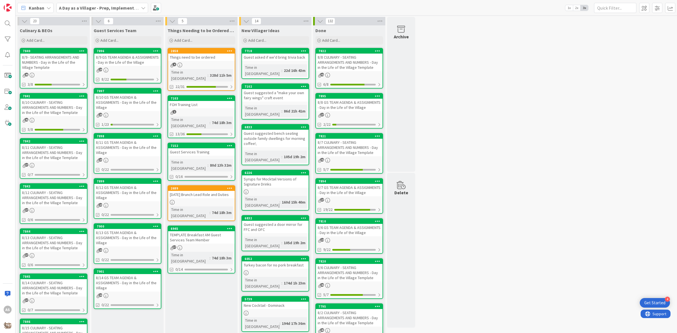
click at [135, 57] on div "8/9 GS TEAM AGENDA & ASSIGNMENTS - Day in the Life of the Village" at bounding box center [127, 60] width 67 height 12
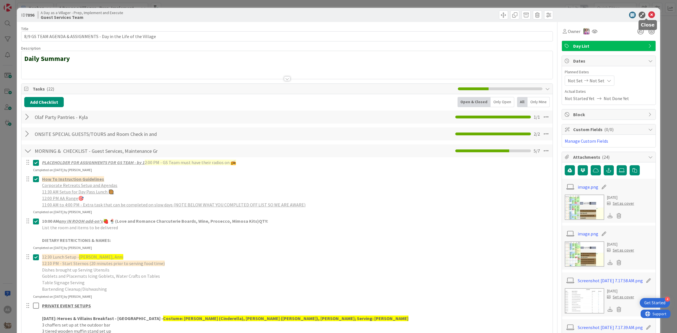
click at [649, 16] on icon at bounding box center [652, 15] width 7 height 7
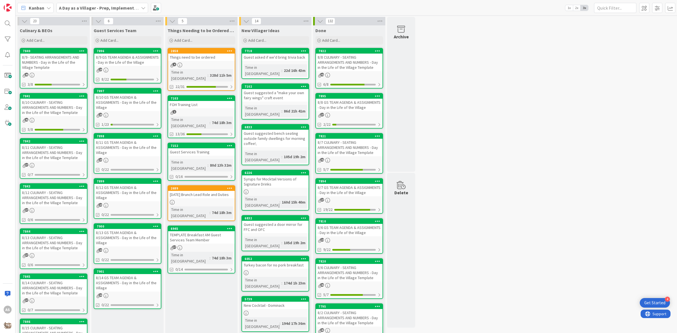
click at [109, 106] on div "8/10 GS TEAM AGENDA & ASSIGNMENTS - Day in the Life of the Village" at bounding box center [127, 103] width 67 height 18
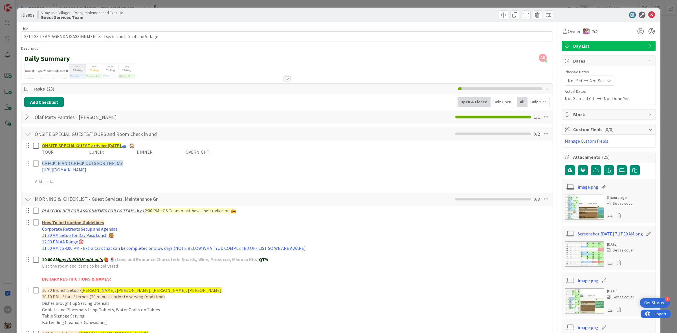
click at [26, 118] on div at bounding box center [27, 117] width 7 height 10
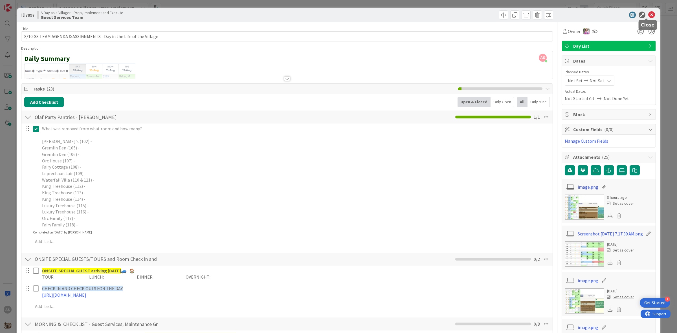
click at [650, 17] on icon at bounding box center [652, 15] width 7 height 7
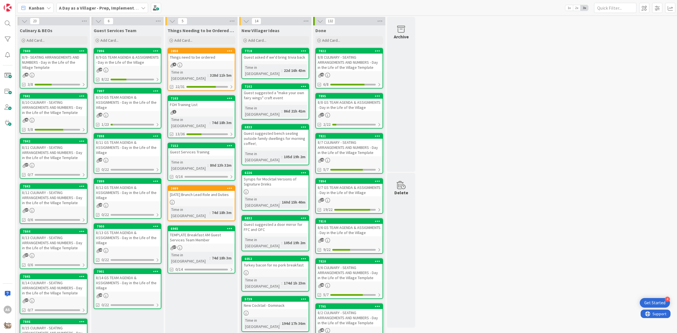
click at [122, 64] on div "8/9 GS TEAM AGENDA & ASSIGNMENTS - Day in the Life of the Village" at bounding box center [127, 60] width 67 height 12
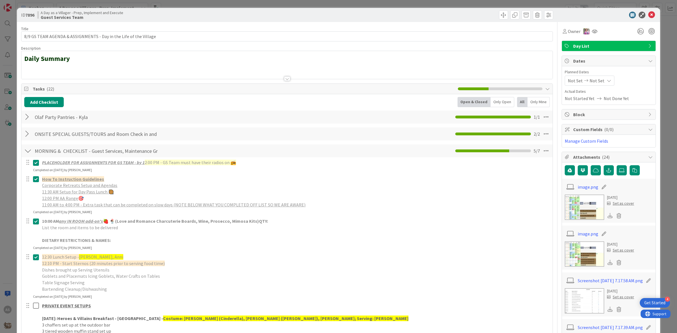
click at [28, 119] on div at bounding box center [27, 117] width 7 height 10
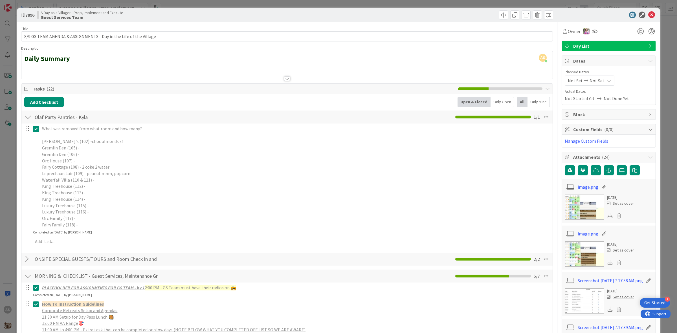
click at [35, 126] on icon at bounding box center [37, 129] width 8 height 7
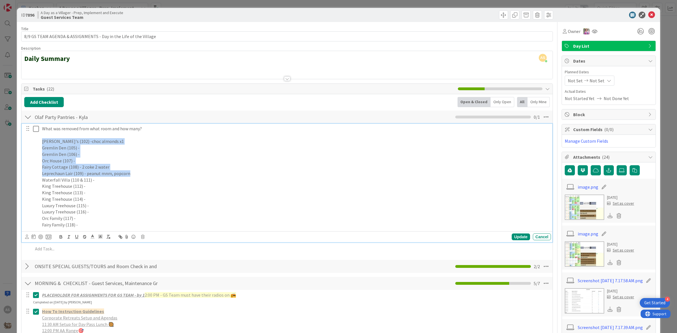
drag, startPoint x: 134, startPoint y: 174, endPoint x: 41, endPoint y: 142, distance: 97.8
click at [41, 142] on div "What was removed from what room and how many? Bokee's (102) -choc almonds x1 Gr…" at bounding box center [295, 177] width 511 height 106
copy div "[PERSON_NAME]'s (102) -choc almonds x1 Gremlin Den (105) - Gremlin Den (106) - …"
click at [134, 174] on p "Leprechaun Lair (109) - peanut mnm, popcorn" at bounding box center [295, 173] width 507 height 6
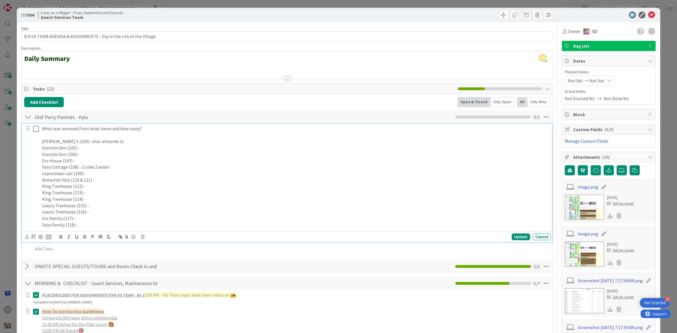
click at [128, 168] on p "Fairy Cottage (108) - 2 coke 2 water" at bounding box center [295, 167] width 507 height 6
click at [119, 142] on p "[PERSON_NAME]'s (102) -choc almonds x1" at bounding box center [295, 141] width 507 height 6
click at [512, 236] on div "Update" at bounding box center [521, 237] width 18 height 7
click at [39, 130] on icon at bounding box center [37, 129] width 8 height 7
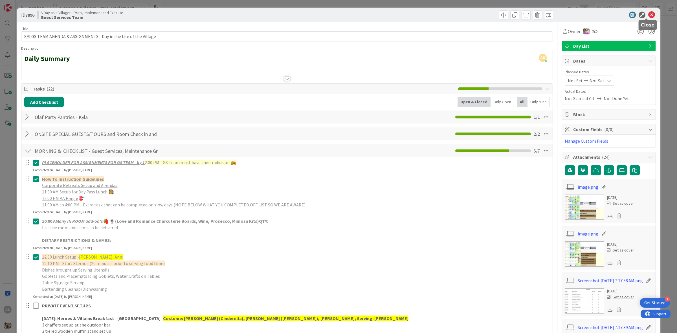
click at [651, 14] on div at bounding box center [606, 15] width 100 height 7
click at [649, 14] on icon at bounding box center [652, 15] width 7 height 7
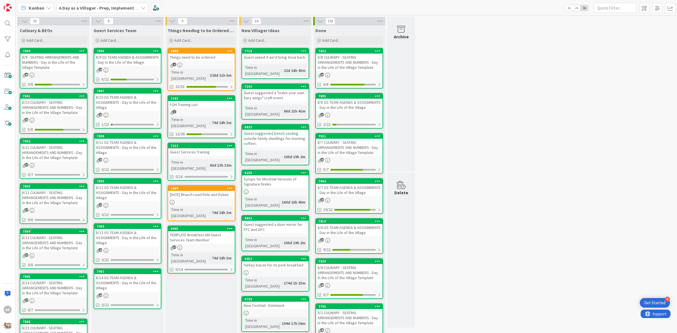
click at [132, 106] on div "8/10 GS TEAM AGENDA & ASSIGNMENTS - Day in the Life of the Village" at bounding box center [127, 103] width 67 height 18
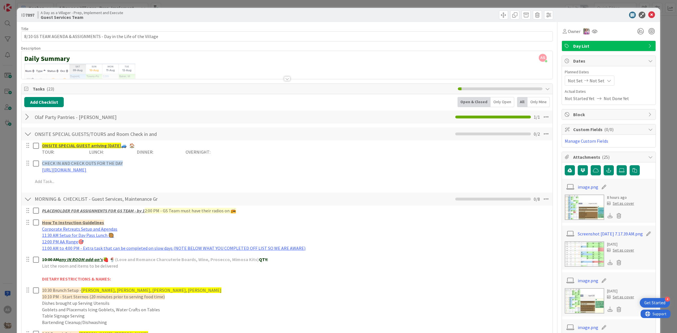
click at [26, 116] on div at bounding box center [27, 117] width 7 height 10
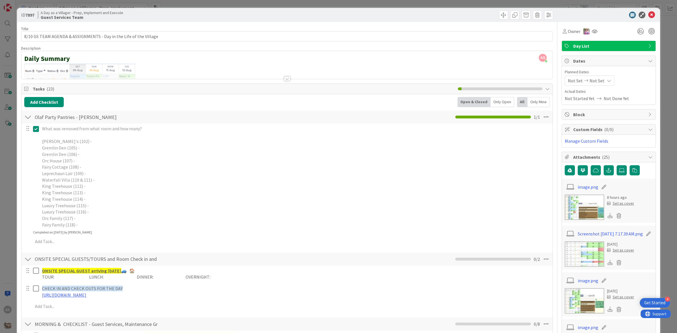
click at [89, 138] on p at bounding box center [295, 135] width 507 height 6
click at [36, 127] on icon at bounding box center [37, 129] width 8 height 7
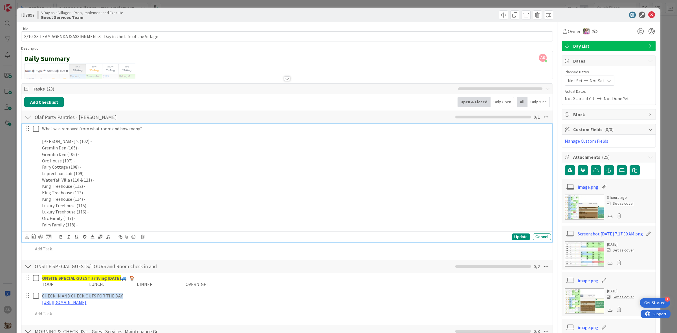
click at [86, 142] on p "[PERSON_NAME]'s (102) -" at bounding box center [295, 141] width 507 height 6
drag, startPoint x: 113, startPoint y: 143, endPoint x: 87, endPoint y: 154, distance: 28.7
click at [71, 141] on p "[PERSON_NAME]'s (102) - 1x Chocolate Almonds" at bounding box center [295, 141] width 507 height 6
copy p "1x Chocolate Almonds"
click at [120, 167] on p "Fairy Cottage (108) - 2x Coke, 2x Water" at bounding box center [295, 167] width 507 height 6
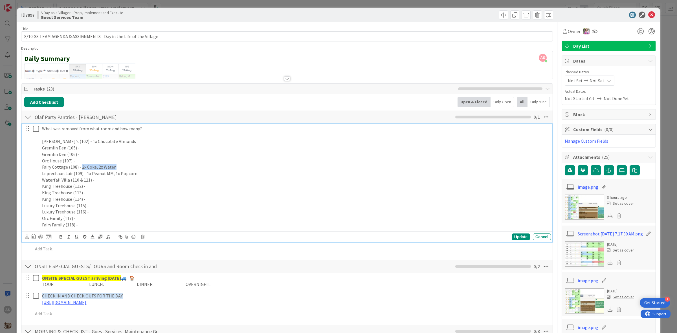
drag, startPoint x: 120, startPoint y: 167, endPoint x: 81, endPoint y: 168, distance: 39.5
click at [81, 168] on p "Fairy Cottage (108) - 2x Coke, 2x Water" at bounding box center [295, 167] width 507 height 6
copy p "2x Coke, 2x Water"
click at [133, 173] on p "Leprechaun Lair (109) - 1x Peanut MM, 1x Popcorn" at bounding box center [295, 173] width 507 height 6
drag, startPoint x: 139, startPoint y: 176, endPoint x: 86, endPoint y: 176, distance: 52.5
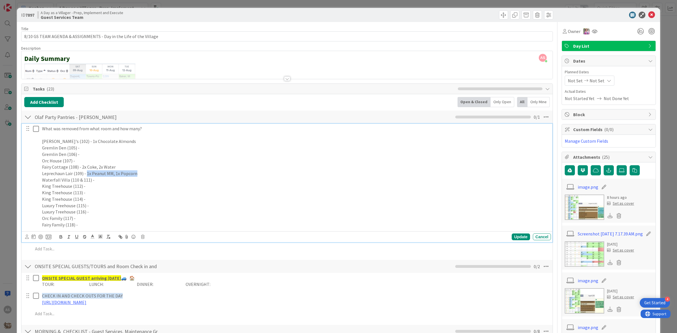
click at [86, 176] on p "Leprechaun Lair (109) - 1x Peanut MM, 1x Popcorn" at bounding box center [295, 173] width 507 height 6
copy p "1x Peanut MM, 1x Popcorn"
click at [160, 177] on p "Waterfall Villa (110 & 111) -" at bounding box center [295, 180] width 507 height 6
click at [514, 236] on div "Update" at bounding box center [521, 237] width 18 height 7
click at [35, 129] on icon at bounding box center [37, 129] width 8 height 7
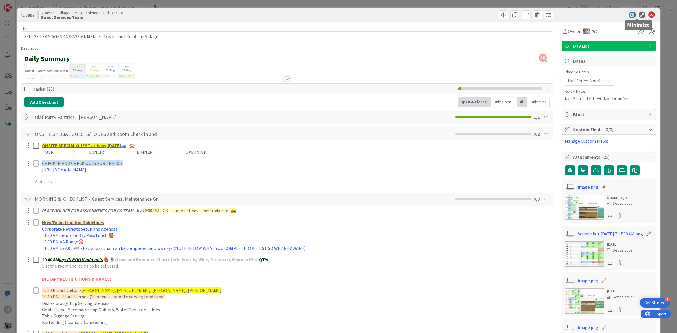
click at [649, 14] on icon at bounding box center [652, 15] width 7 height 7
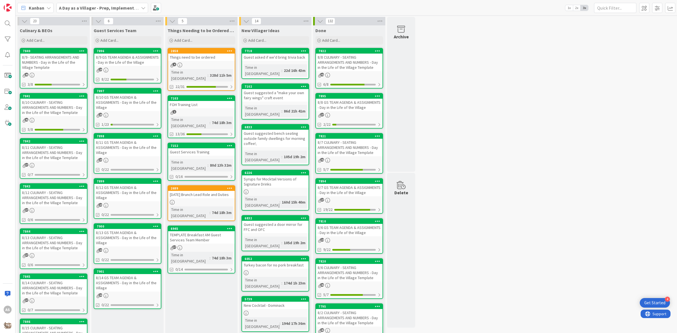
click at [68, 110] on div "8/10 CULINARY - SEATING ARRANGEMENTS AND NUMBERS - Day in the Life of the Villa…" at bounding box center [53, 108] width 67 height 18
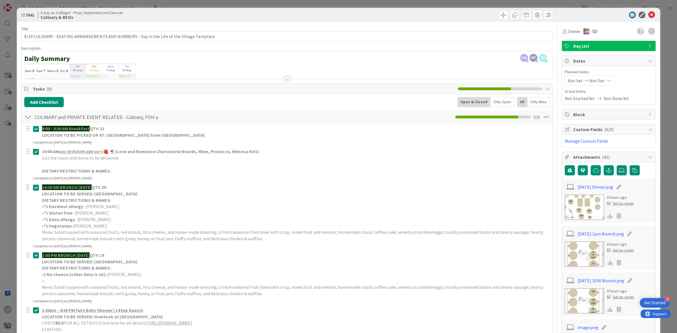
click at [590, 200] on img at bounding box center [585, 207] width 40 height 25
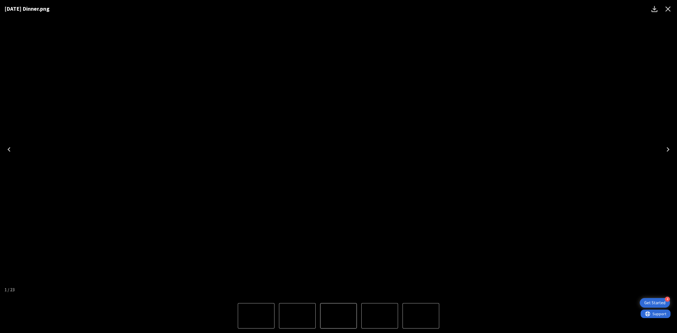
click at [671, 13] on icon "Close" at bounding box center [668, 9] width 9 height 9
